Goal: Use online tool/utility: Utilize a website feature to perform a specific function

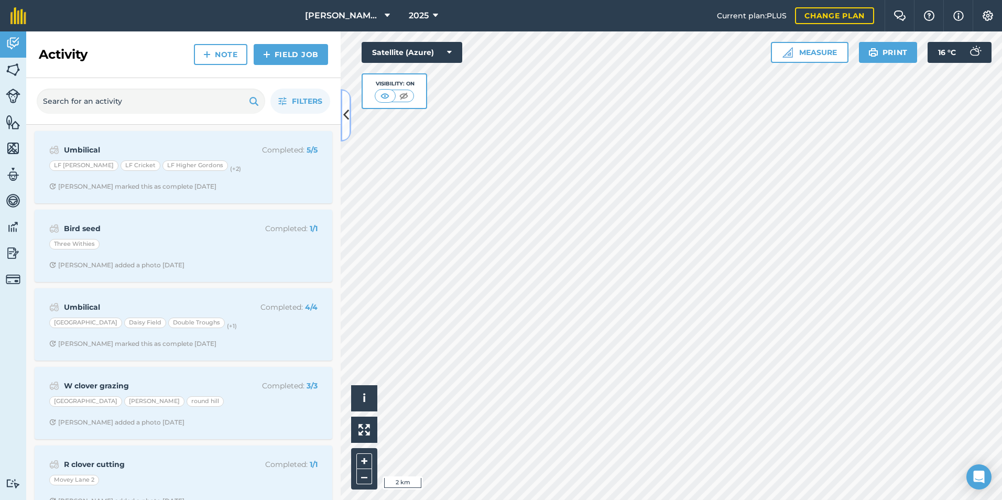
click at [349, 117] on button at bounding box center [346, 115] width 10 height 52
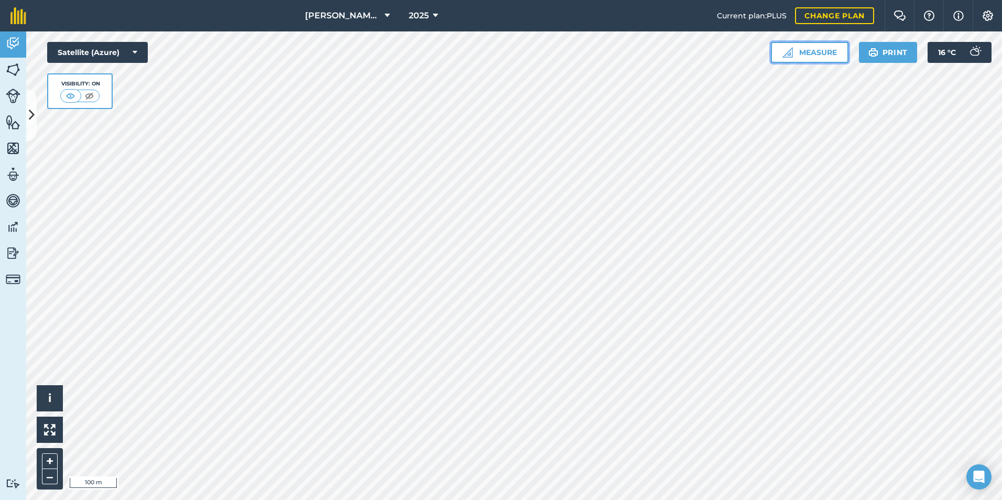
click at [800, 53] on button "Measure" at bounding box center [810, 52] width 78 height 21
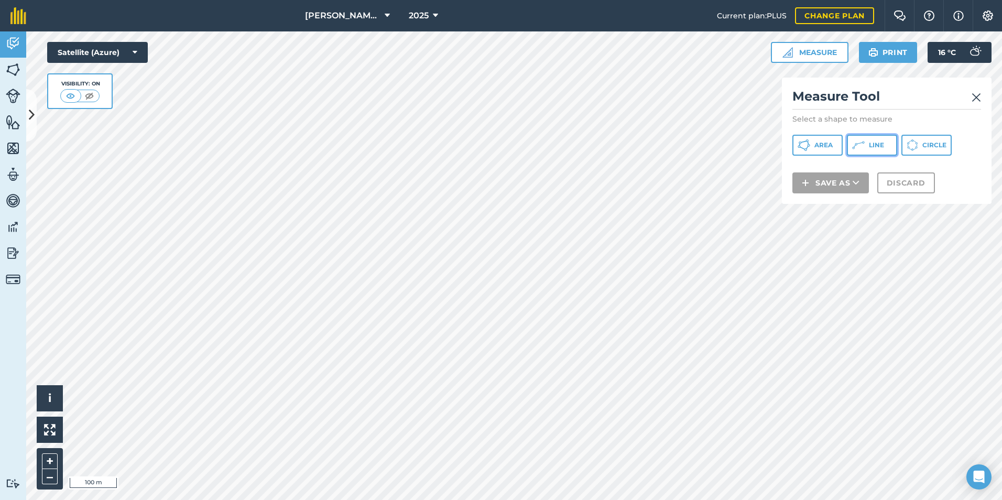
click at [800, 151] on button "Line" at bounding box center [872, 145] width 50 height 21
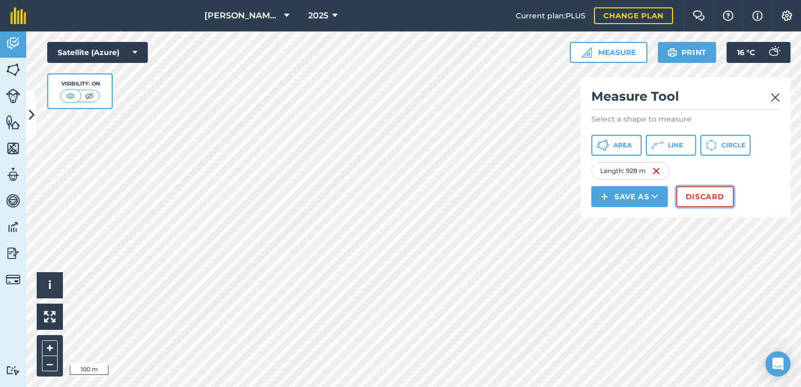
click at [717, 194] on button "Discard" at bounding box center [705, 196] width 58 height 21
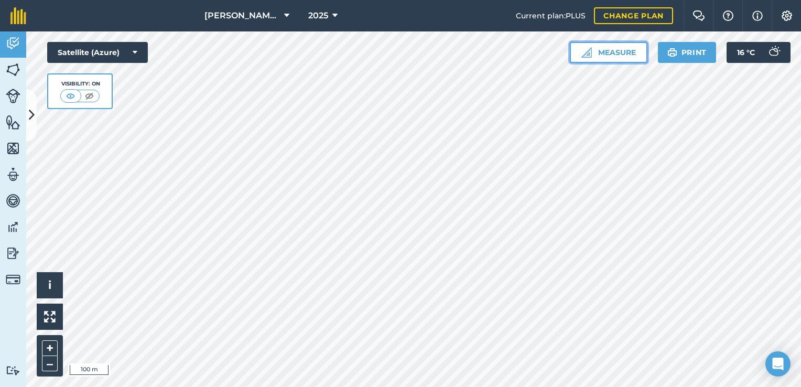
click at [617, 55] on button "Measure" at bounding box center [609, 52] width 78 height 21
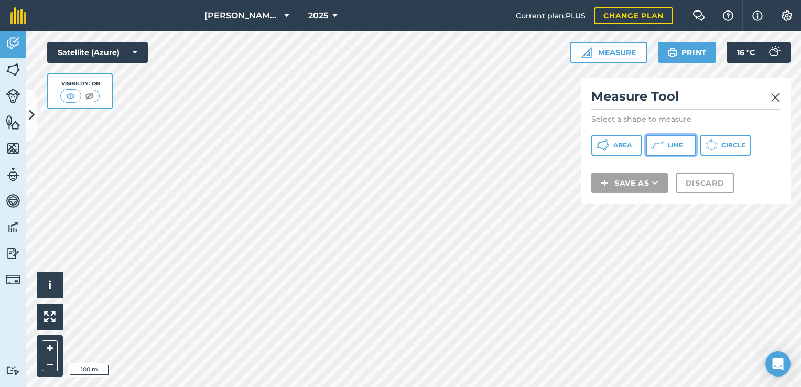
click at [669, 145] on span "Line" at bounding box center [675, 145] width 15 height 8
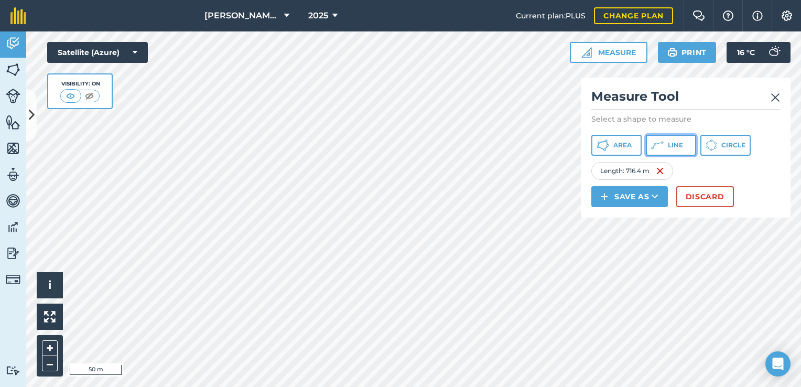
click at [660, 149] on icon at bounding box center [657, 145] width 13 height 13
click at [658, 141] on icon at bounding box center [657, 145] width 13 height 13
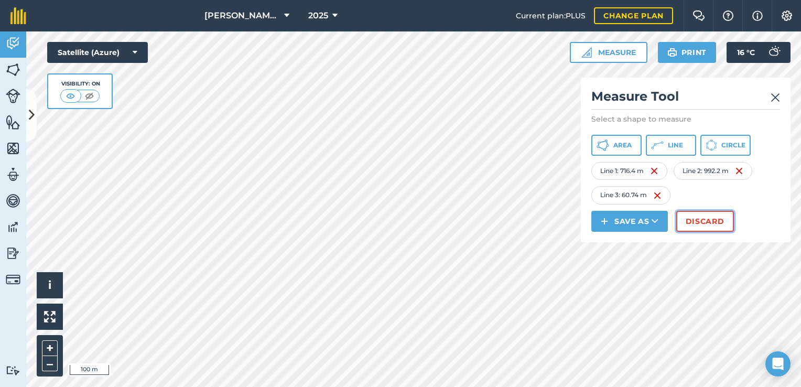
click at [692, 221] on button "Discard" at bounding box center [705, 221] width 58 height 21
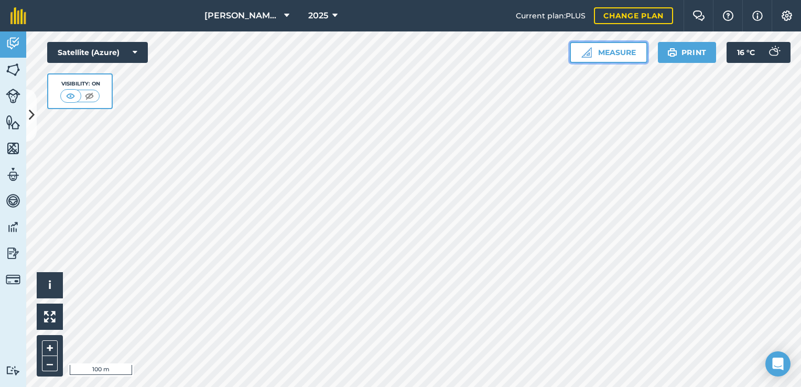
click at [571, 53] on button "Measure" at bounding box center [609, 52] width 78 height 21
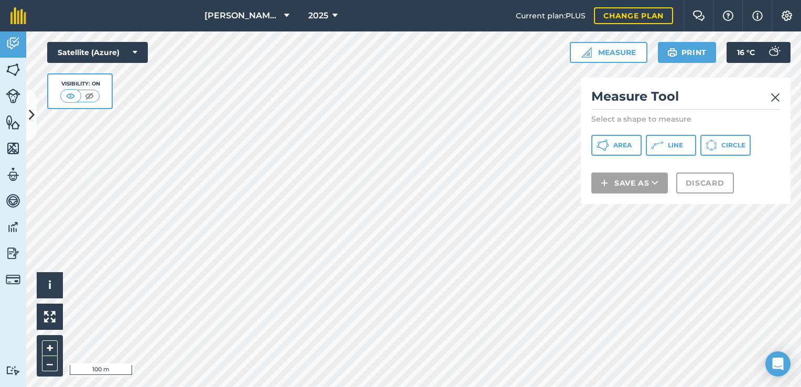
click at [696, 152] on div "Area Line Circle" at bounding box center [685, 145] width 189 height 21
drag, startPoint x: 684, startPoint y: 148, endPoint x: 585, endPoint y: 183, distance: 105.3
click at [683, 148] on button "Line" at bounding box center [671, 145] width 50 height 21
